Goal: Task Accomplishment & Management: Use online tool/utility

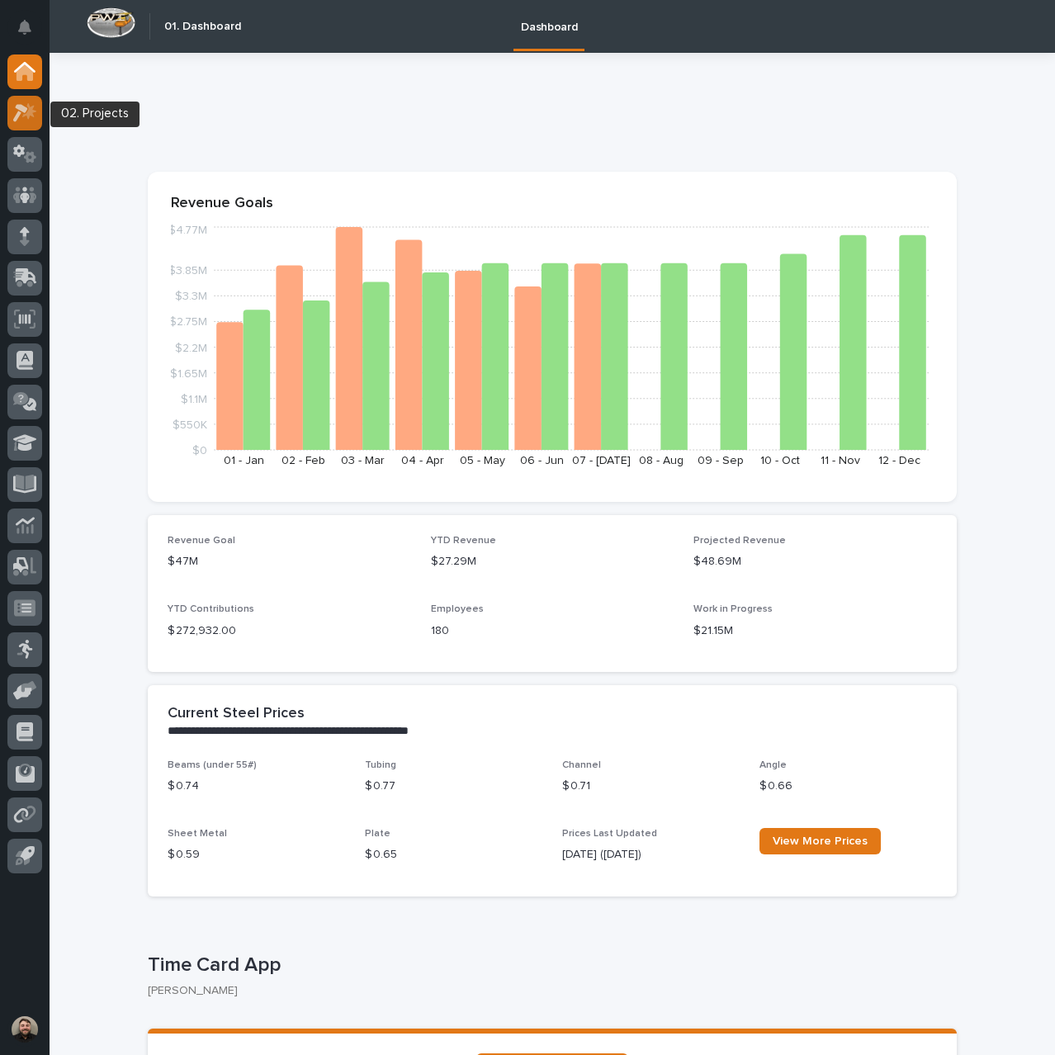
click at [27, 106] on icon at bounding box center [29, 110] width 14 height 17
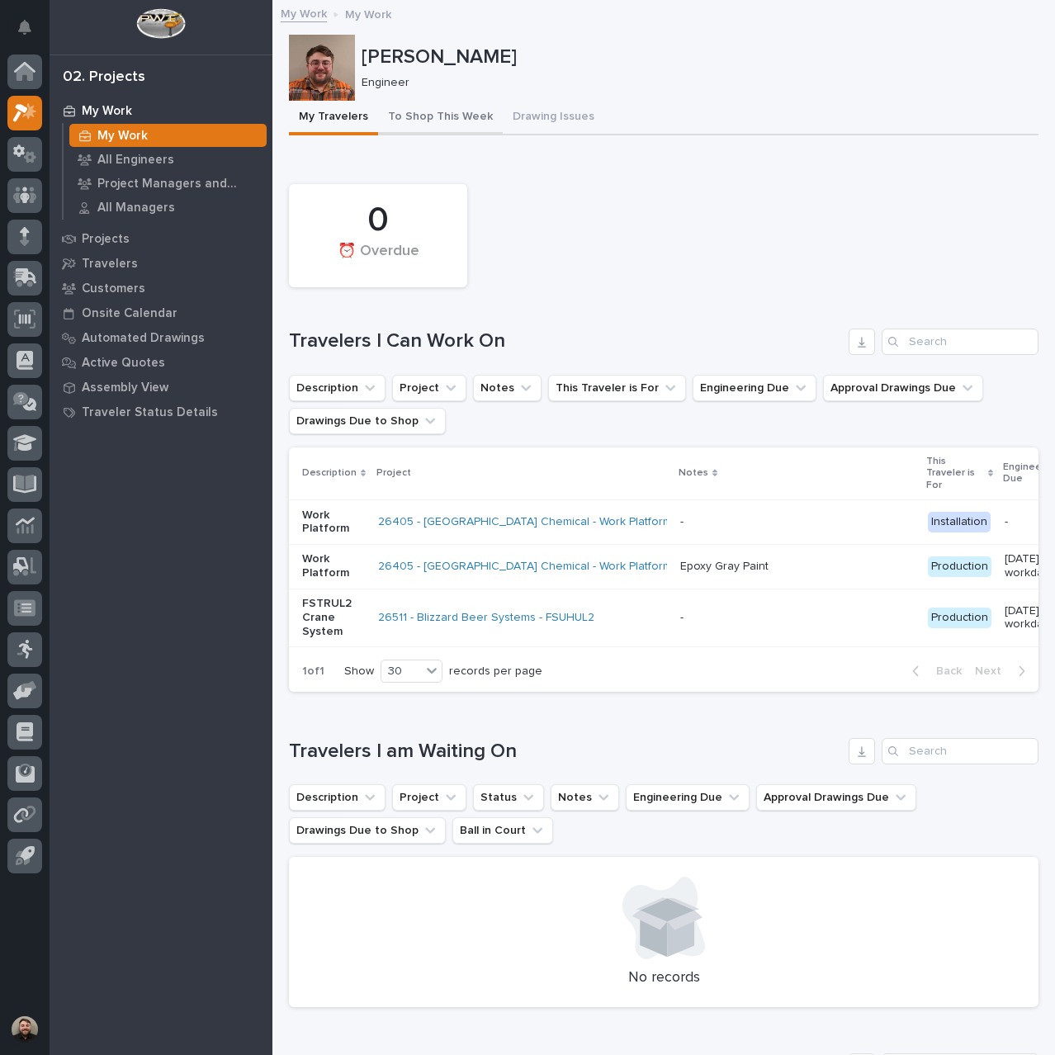
click at [429, 133] on button "To Shop This Week" at bounding box center [440, 118] width 125 height 35
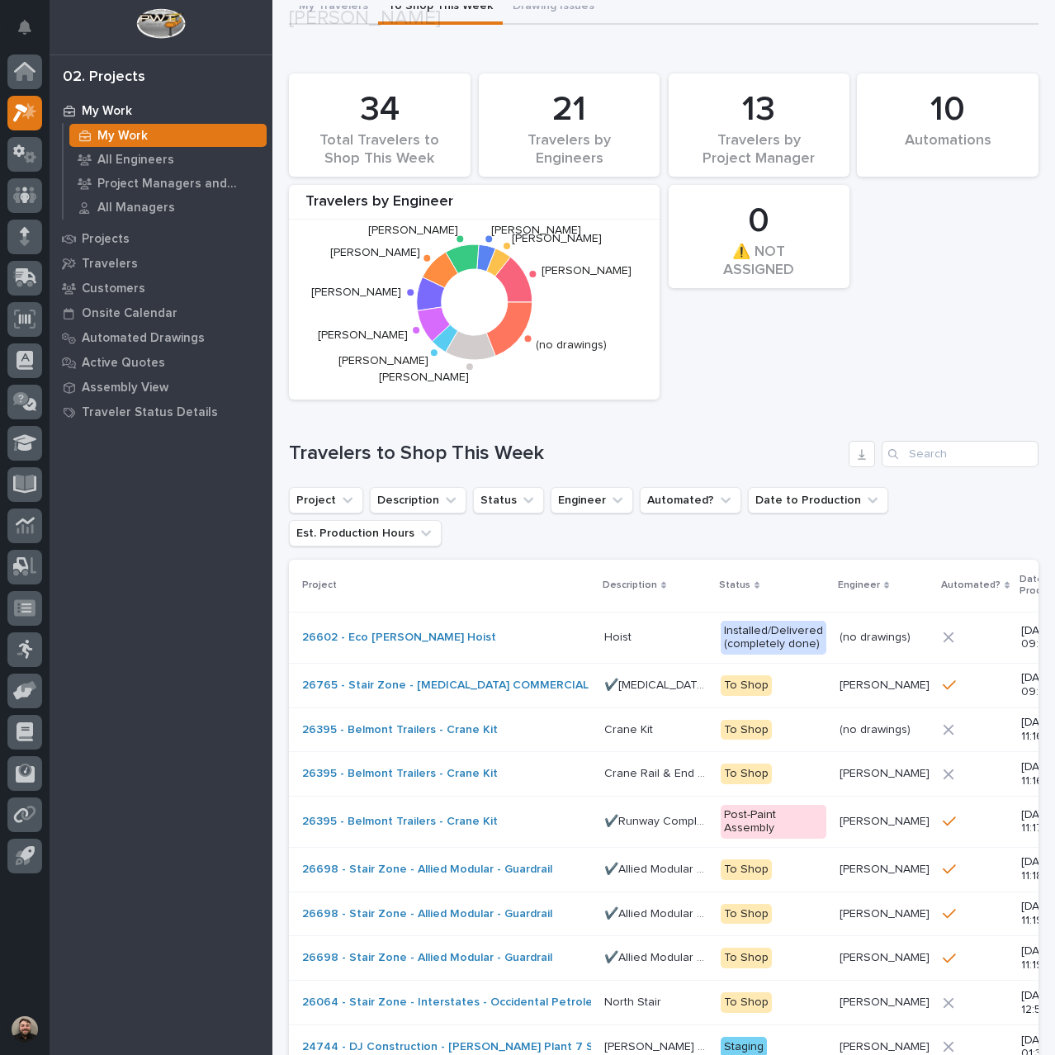
scroll to position [330, 0]
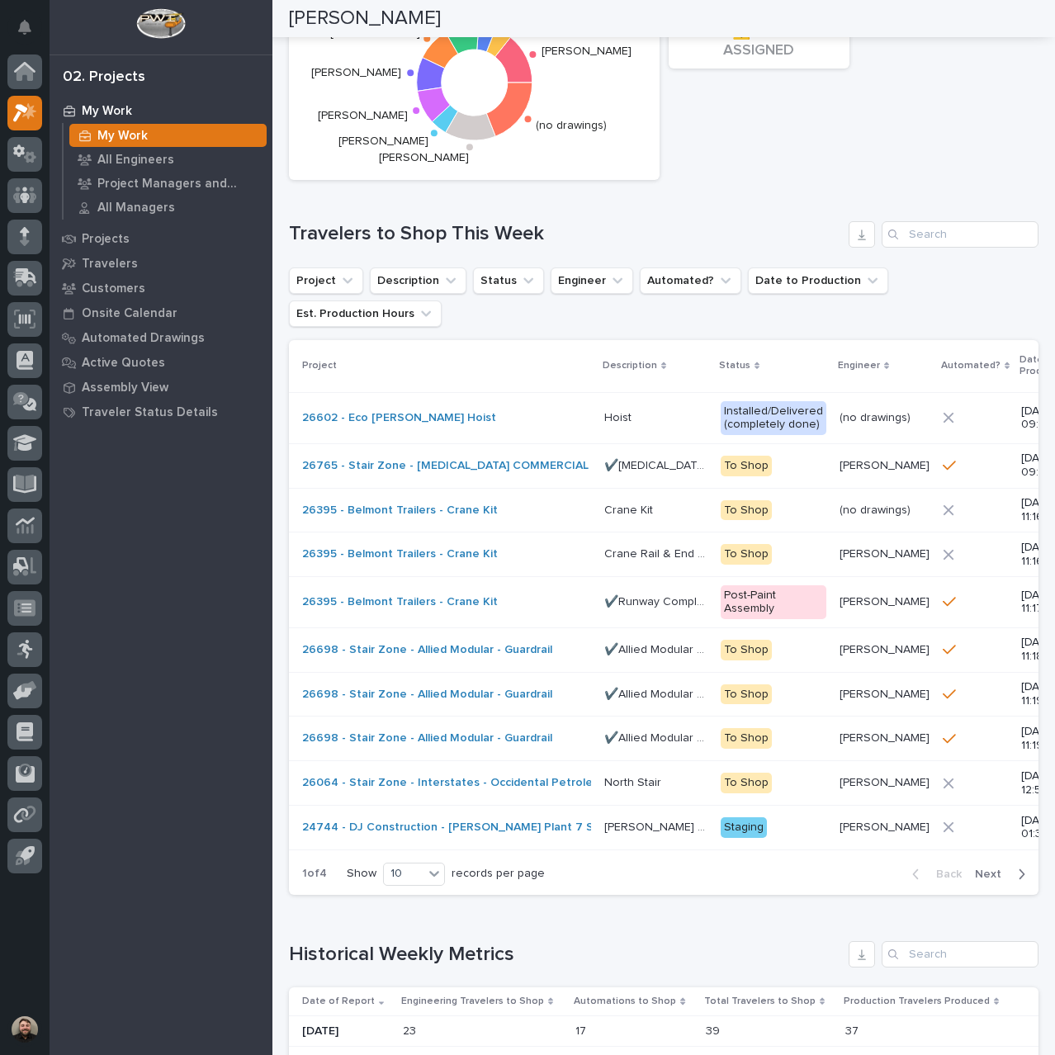
click at [767, 207] on div "10 Automations 34 Total Travelers to Shop This Week 0 ⚠️ NOT ASSIGNED 21 Travel…" at bounding box center [663, 370] width 749 height 1049
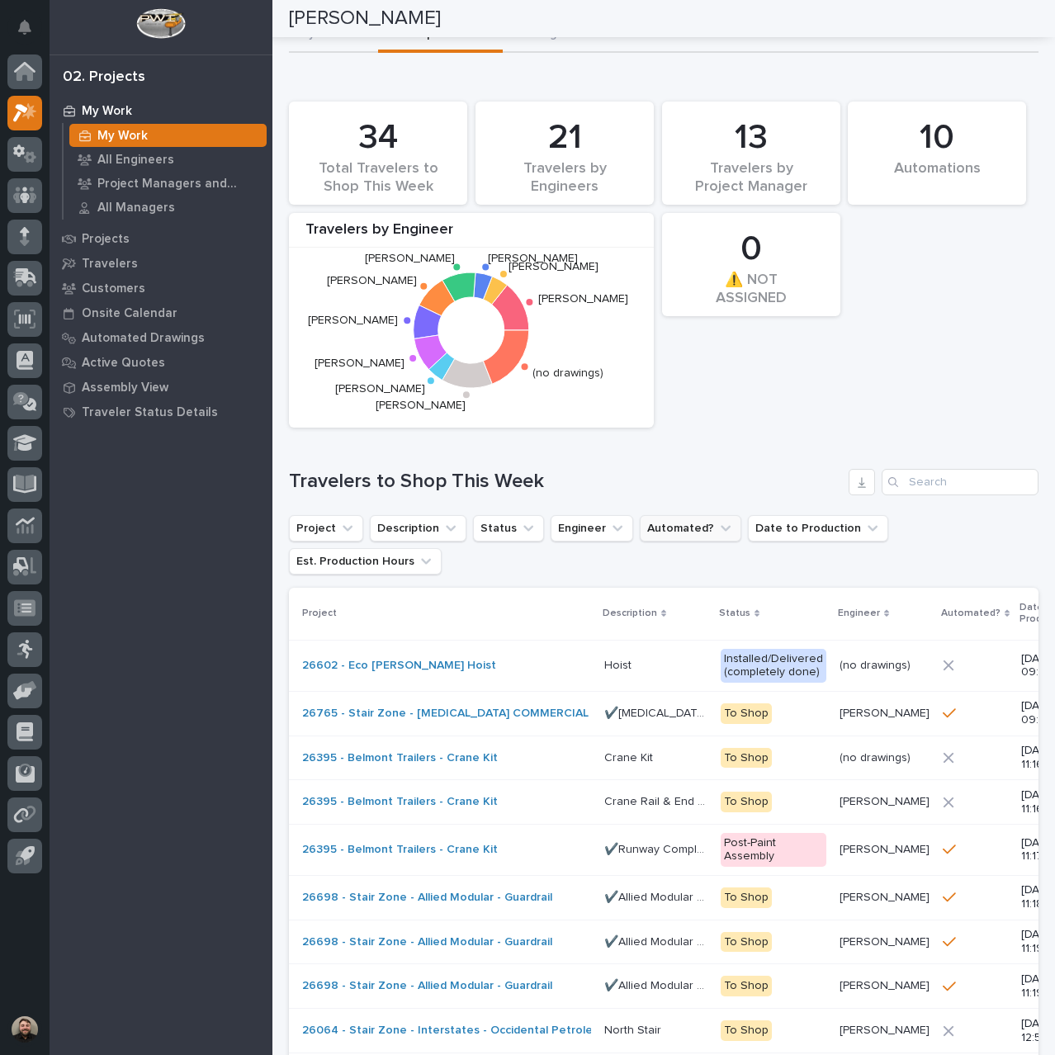
scroll to position [0, 0]
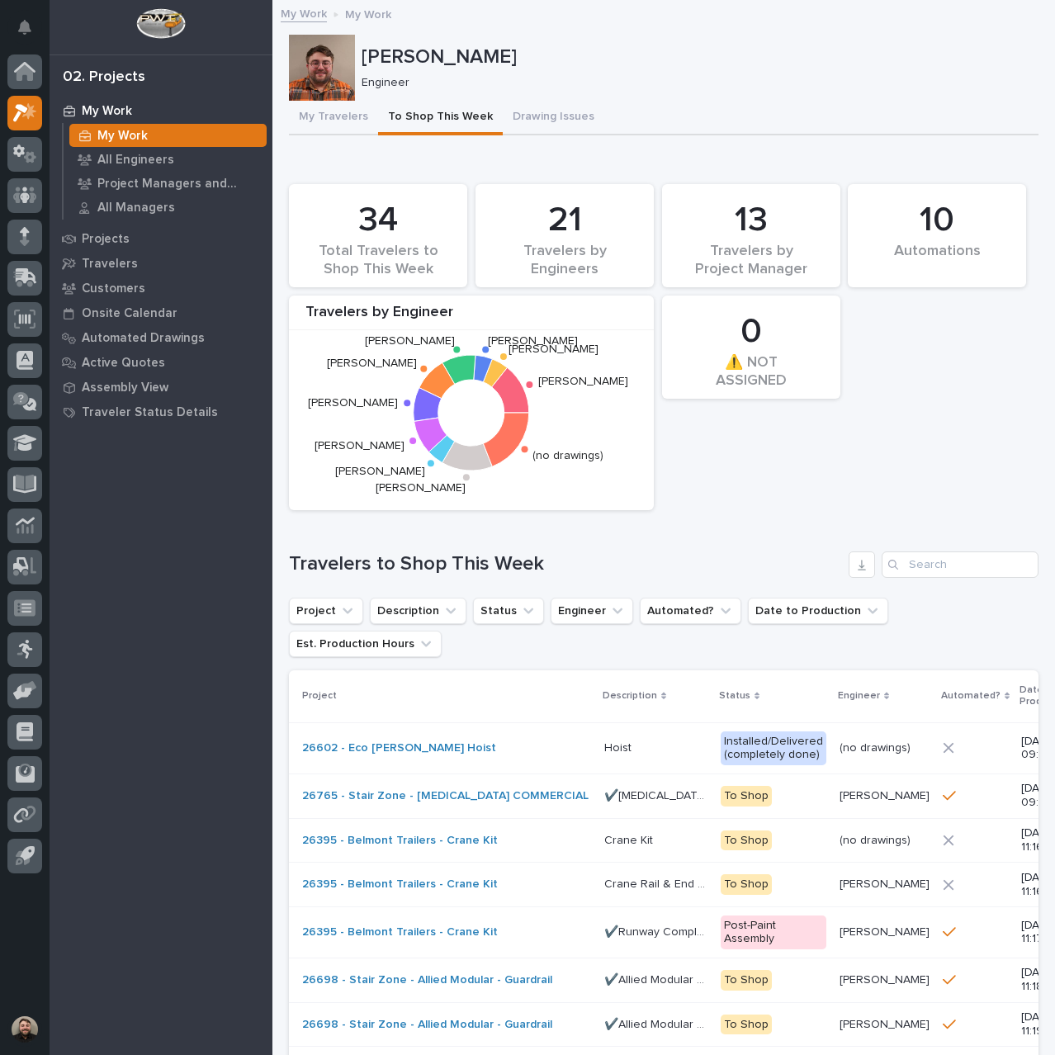
click at [144, 112] on div "My Work" at bounding box center [161, 110] width 215 height 23
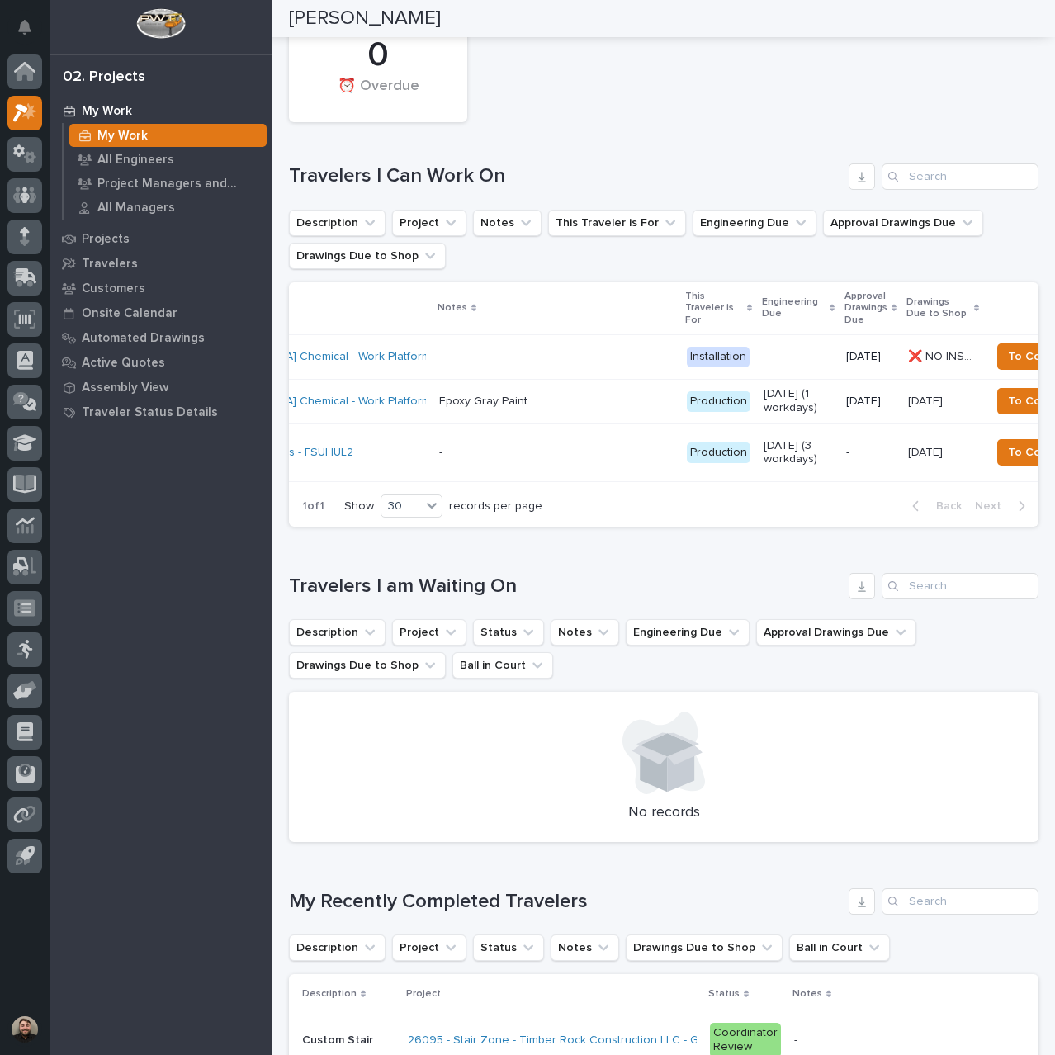
scroll to position [0, 242]
click at [845, 360] on p "[DATE]" at bounding box center [869, 357] width 49 height 14
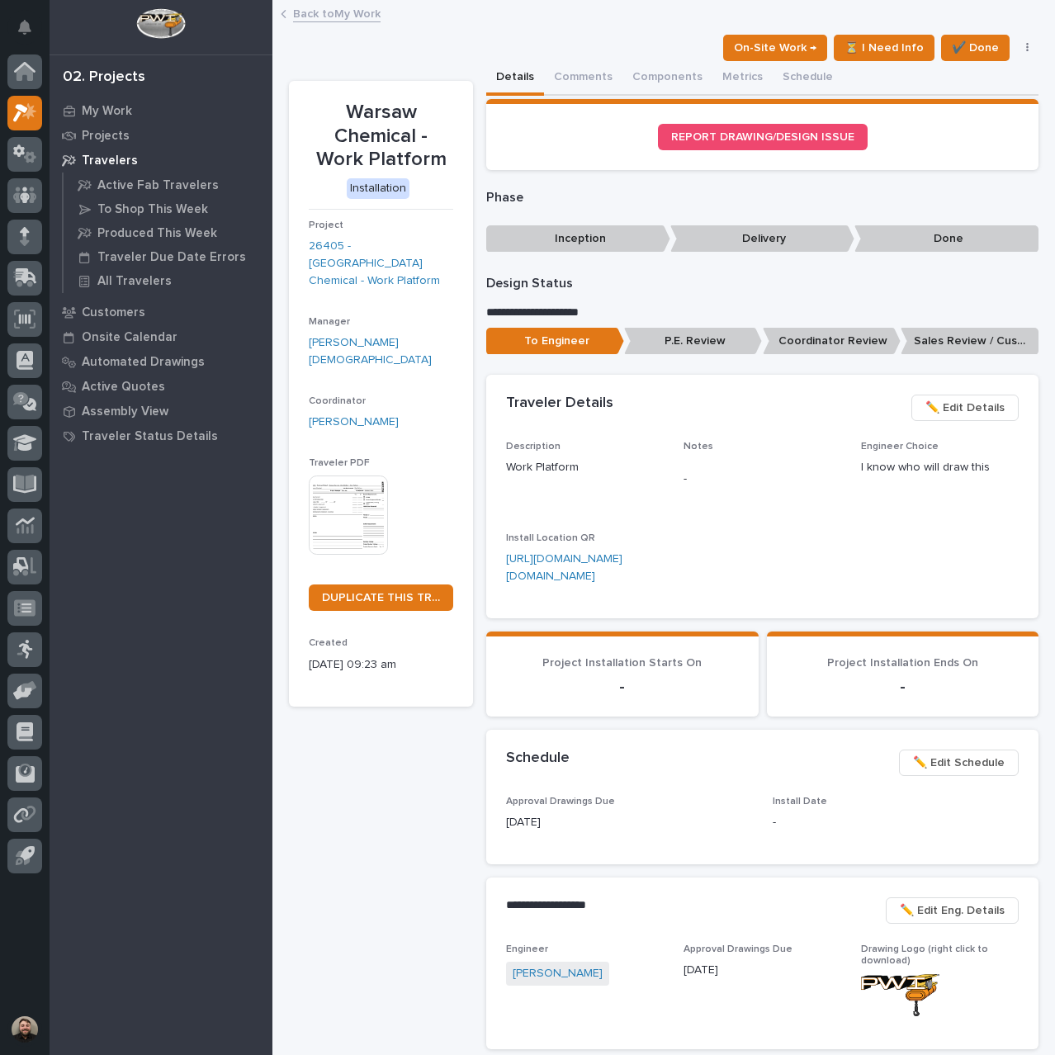
click at [352, 5] on link "Back to My Work" at bounding box center [336, 12] width 87 height 19
